Goal: Task Accomplishment & Management: Use online tool/utility

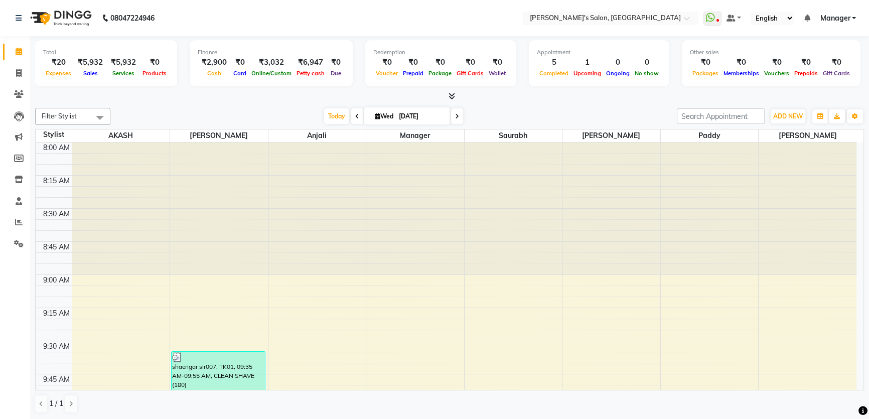
click at [526, 109] on div "[DATE] [DATE]" at bounding box center [393, 116] width 557 height 15
click at [784, 120] on button "ADD NEW Toggle Dropdown" at bounding box center [788, 116] width 35 height 14
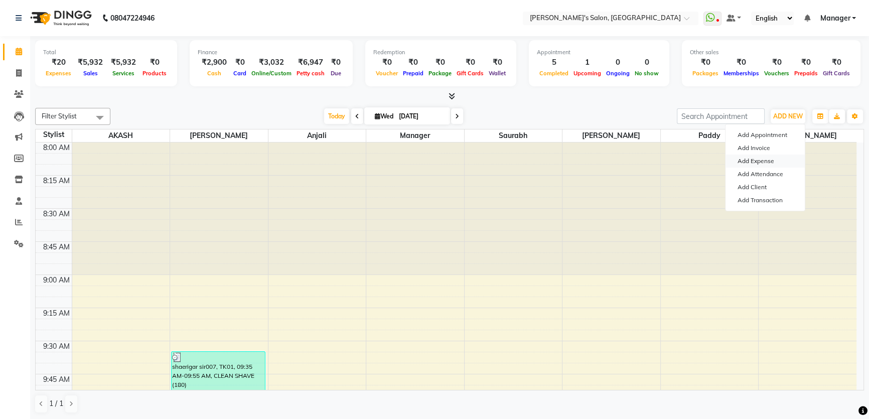
click at [775, 159] on link "Add Expense" at bounding box center [765, 161] width 79 height 13
select select "1"
select select "6469"
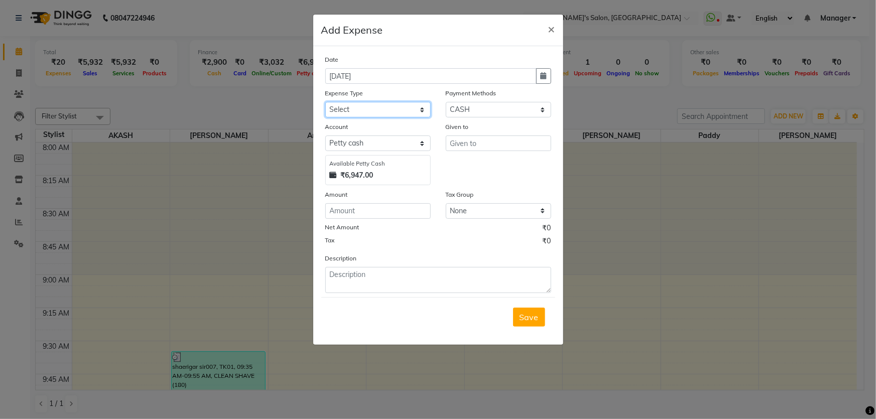
click at [408, 109] on select "Select Advance Salary BANK TRANFAR Cash transfer to hub Client Snacks DISTRIBUT…" at bounding box center [377, 110] width 105 height 16
select select "11130"
click at [325, 102] on select "Select Advance Salary BANK TRANFAR Cash transfer to hub Client Snacks DISTRIBUT…" at bounding box center [377, 110] width 105 height 16
click at [484, 145] on input "text" at bounding box center [498, 144] width 105 height 16
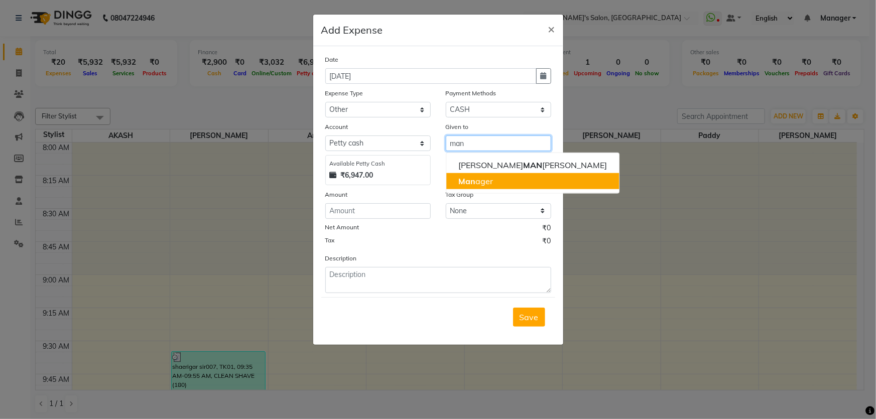
drag, startPoint x: 481, startPoint y: 180, endPoint x: 436, endPoint y: 200, distance: 49.0
click at [480, 181] on ngb-highlight "Man ager" at bounding box center [475, 181] width 35 height 10
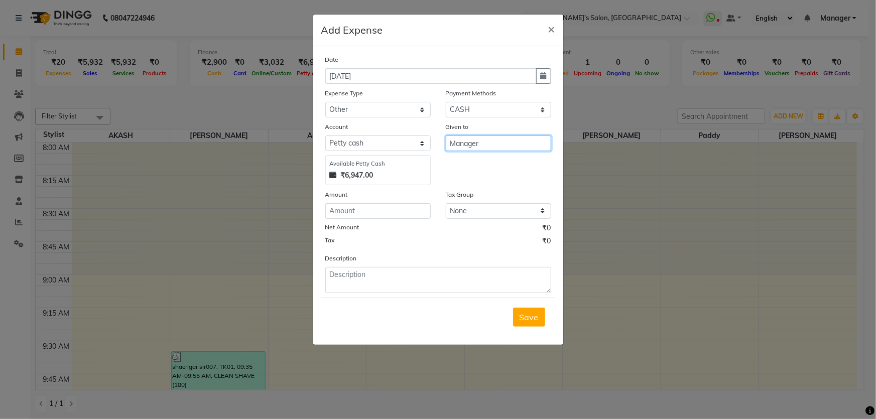
type input "Manager"
click at [421, 204] on input "number" at bounding box center [377, 211] width 105 height 16
type input "110"
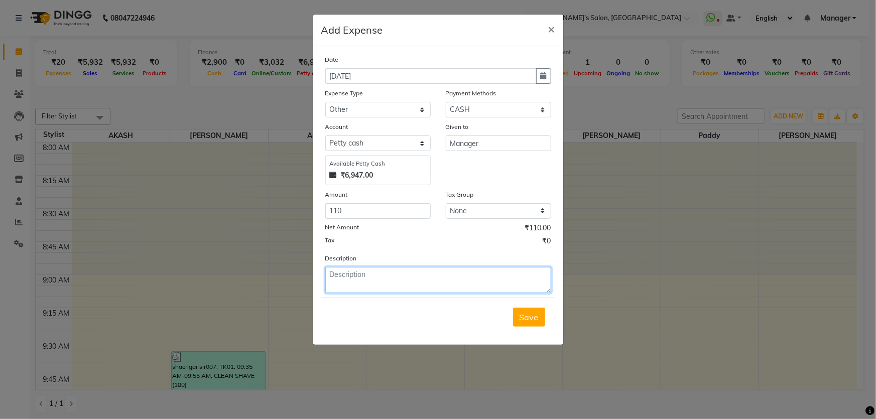
click at [391, 278] on textarea at bounding box center [438, 280] width 226 height 26
type textarea "coffee, nariyalpaani"
click at [539, 316] on button "Save" at bounding box center [529, 317] width 32 height 19
